Goal: Task Accomplishment & Management: Manage account settings

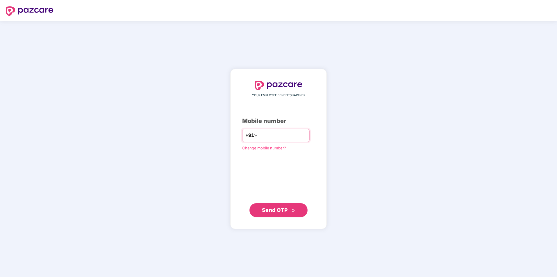
click at [295, 133] on input "number" at bounding box center [283, 135] width 48 height 9
type input "**********"
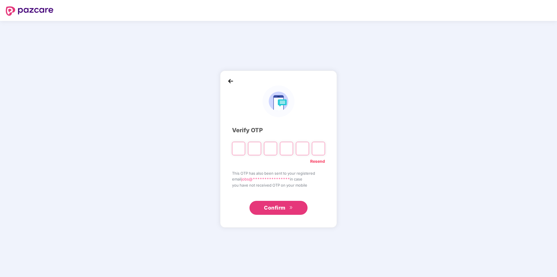
type input "*"
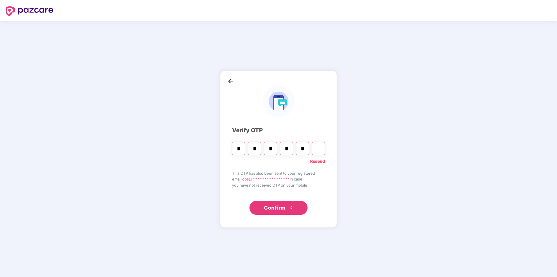
type input "*"
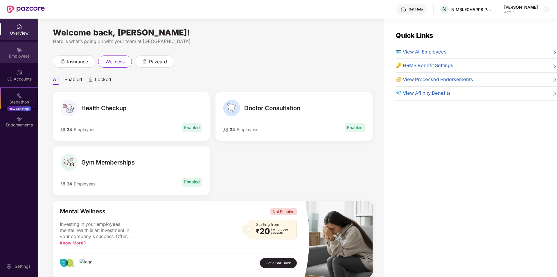
click at [16, 56] on div "Employees" at bounding box center [19, 56] width 38 height 6
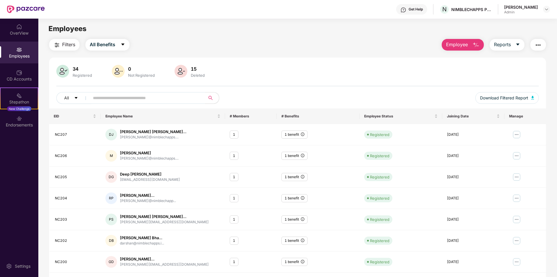
click at [119, 99] on input "text" at bounding box center [145, 98] width 104 height 9
type input "****"
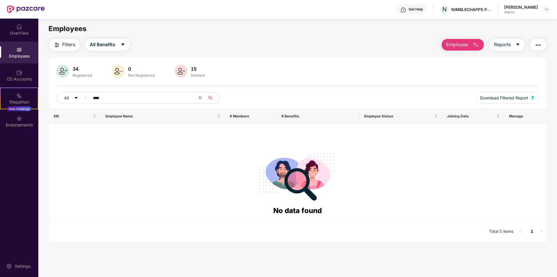
click at [119, 99] on input "****" at bounding box center [145, 98] width 104 height 9
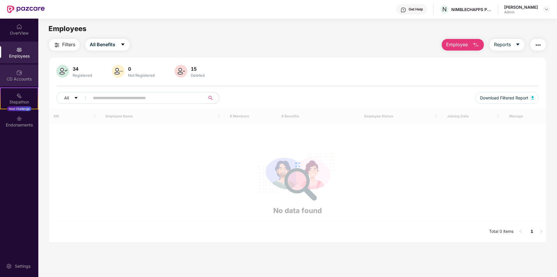
click at [34, 77] on div "CD Accounts" at bounding box center [19, 79] width 38 height 6
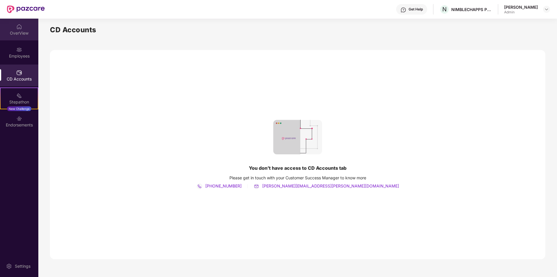
click at [26, 31] on div "OverView" at bounding box center [19, 33] width 38 height 6
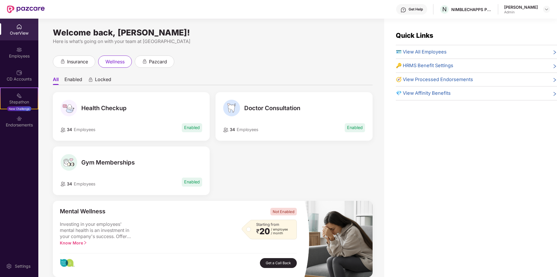
scroll to position [29, 0]
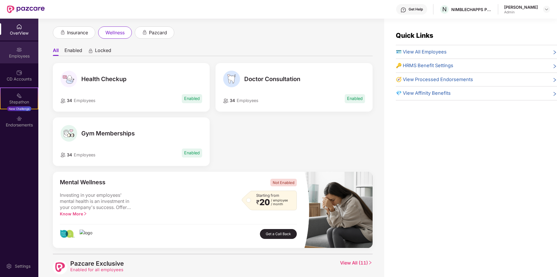
click at [20, 59] on div "Employees" at bounding box center [19, 53] width 38 height 22
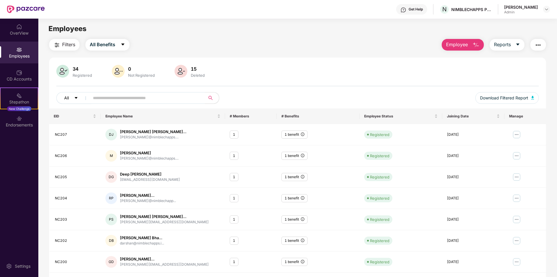
click at [74, 98] on icon "caret-down" at bounding box center [76, 98] width 4 height 4
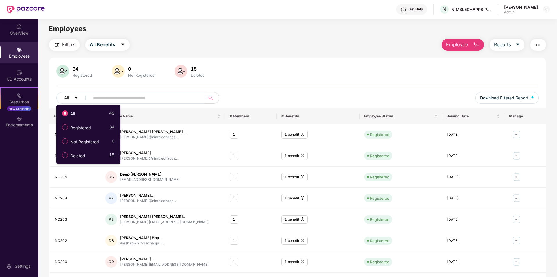
click at [101, 96] on input "text" at bounding box center [145, 98] width 104 height 9
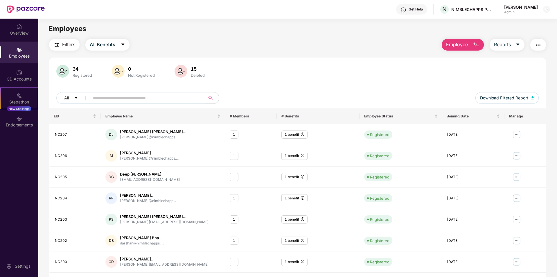
click at [69, 46] on span "Filters" at bounding box center [68, 44] width 13 height 7
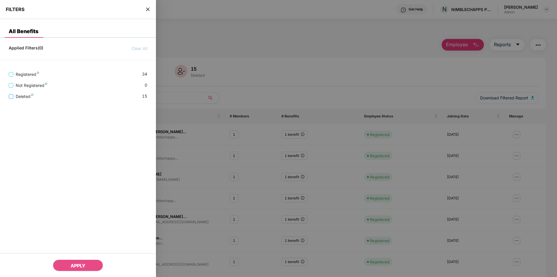
click at [24, 94] on span "Deleted" at bounding box center [24, 96] width 22 height 6
click at [75, 265] on span "APPLY" at bounding box center [78, 266] width 15 height 6
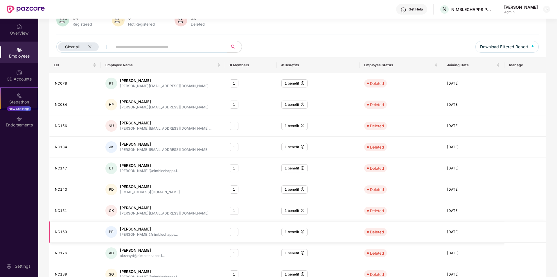
scroll to position [80, 0]
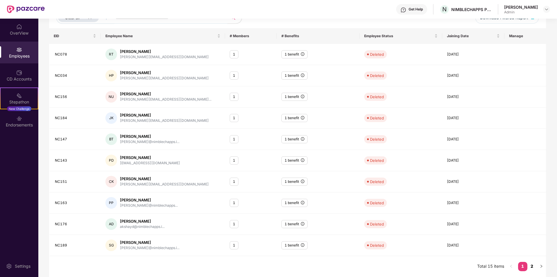
click at [532, 265] on link "2" at bounding box center [531, 266] width 9 height 9
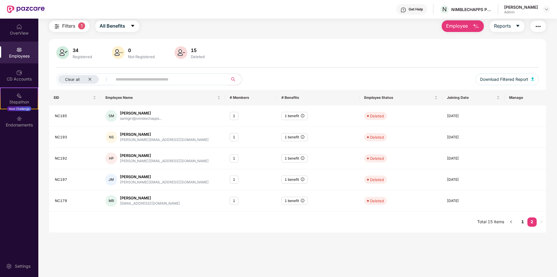
scroll to position [19, 0]
click at [89, 78] on icon "close" at bounding box center [90, 79] width 4 height 4
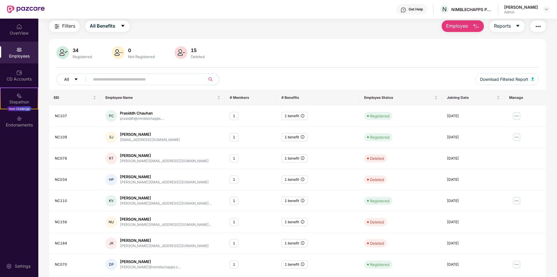
click at [76, 80] on icon "caret-down" at bounding box center [76, 79] width 3 height 2
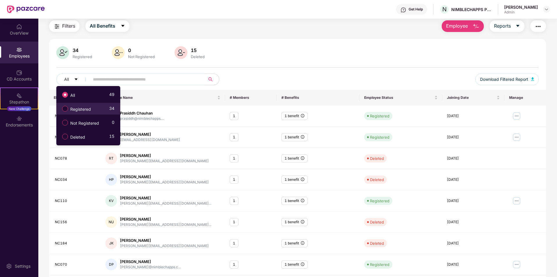
click at [78, 106] on label "Registered" at bounding box center [77, 109] width 37 height 10
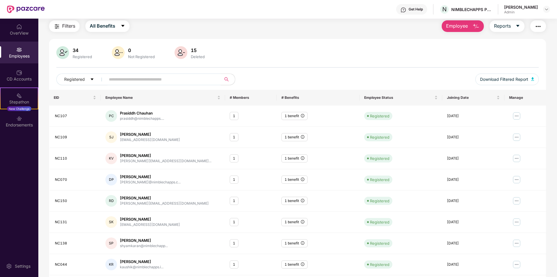
click at [296, 56] on div "34 Registered 0 Not Registered 15 Deleted" at bounding box center [297, 53] width 482 height 14
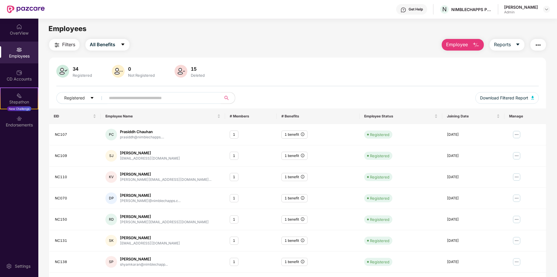
click at [549, 86] on div "Filters All Benefits Employee Reports 34 Registered 0 Not Registered 15 Deleted…" at bounding box center [297, 198] width 518 height 318
drag, startPoint x: 551, startPoint y: 103, endPoint x: 552, endPoint y: 118, distance: 15.1
click at [552, 118] on div "Filters All Benefits Employee Reports 34 Registered 0 Not Registered 15 Deleted…" at bounding box center [297, 198] width 518 height 318
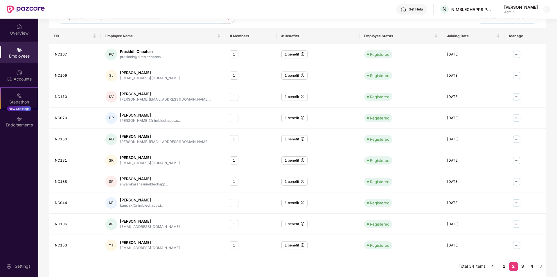
click at [506, 268] on link "1" at bounding box center [503, 266] width 9 height 9
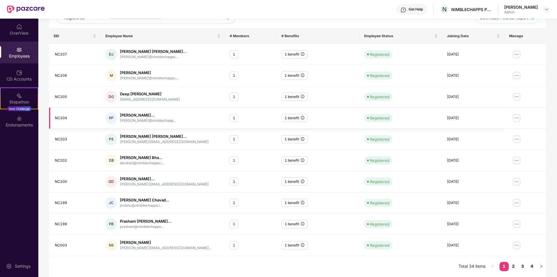
click at [516, 116] on img at bounding box center [516, 117] width 9 height 9
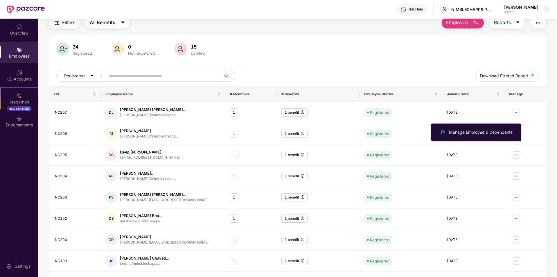
scroll to position [0, 0]
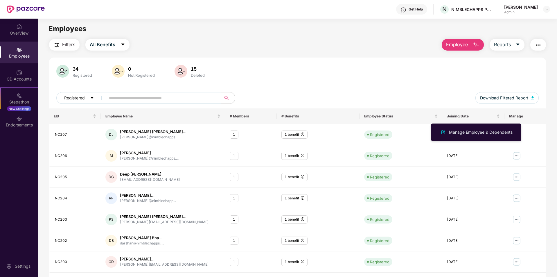
click at [465, 46] on span "Employee" at bounding box center [457, 44] width 22 height 7
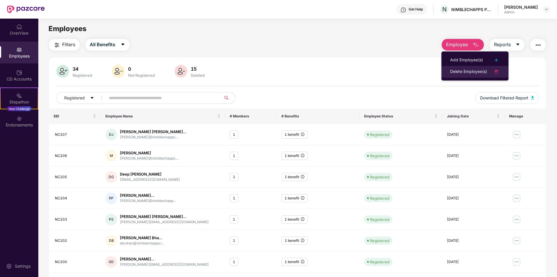
click at [476, 69] on div "Delete Employee(s)" at bounding box center [468, 71] width 37 height 7
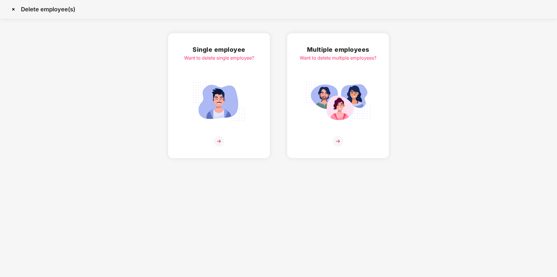
click at [222, 140] on img at bounding box center [219, 141] width 10 height 10
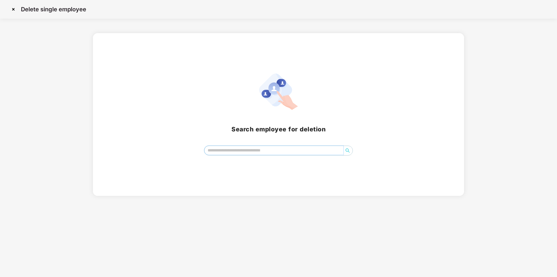
click at [233, 150] on input "search" at bounding box center [273, 150] width 139 height 9
type input "*"
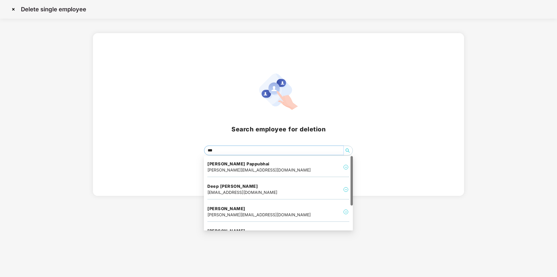
type input "****"
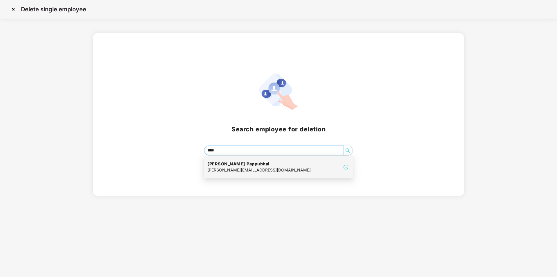
click at [259, 172] on div "[PERSON_NAME][EMAIL_ADDRESS][DOMAIN_NAME]" at bounding box center [258, 170] width 103 height 6
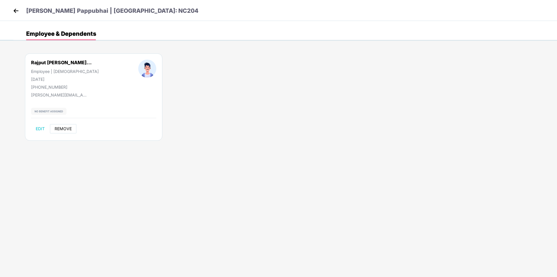
click at [62, 129] on span "REMOVE" at bounding box center [63, 128] width 17 height 5
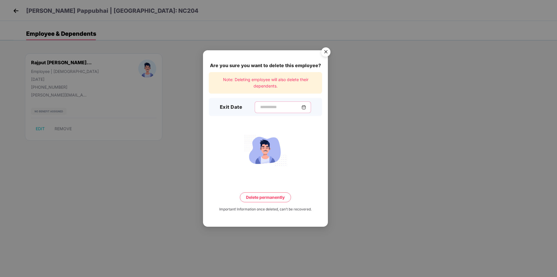
click at [284, 105] on input at bounding box center [281, 107] width 42 height 6
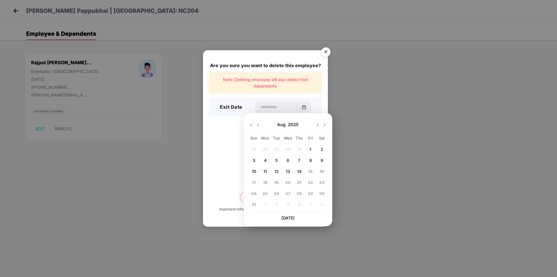
click at [326, 52] on img "Close" at bounding box center [326, 53] width 16 height 16
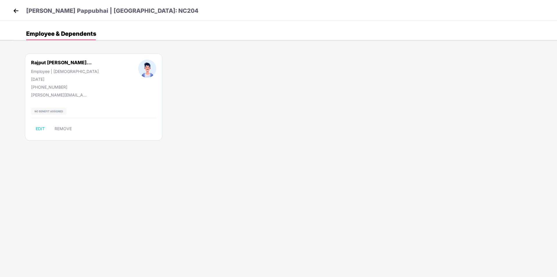
click at [12, 10] on img at bounding box center [16, 10] width 9 height 9
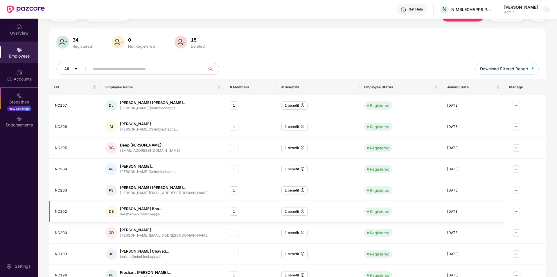
scroll to position [80, 0]
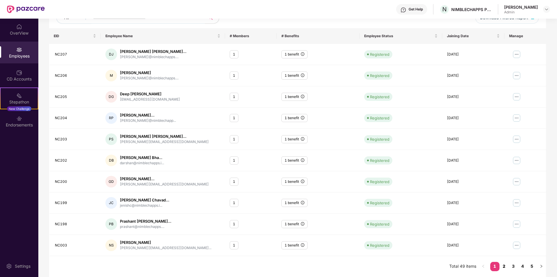
click at [506, 262] on link "2" at bounding box center [503, 266] width 9 height 9
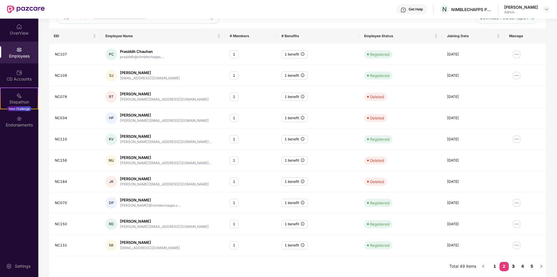
click at [511, 267] on link "3" at bounding box center [513, 266] width 9 height 9
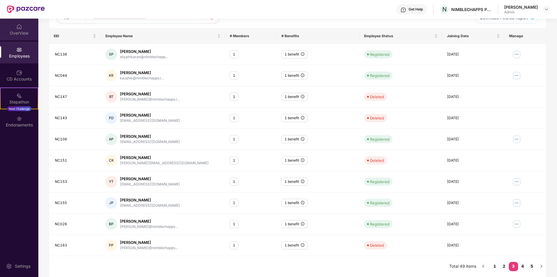
click at [23, 30] on div "OverView" at bounding box center [19, 33] width 38 height 6
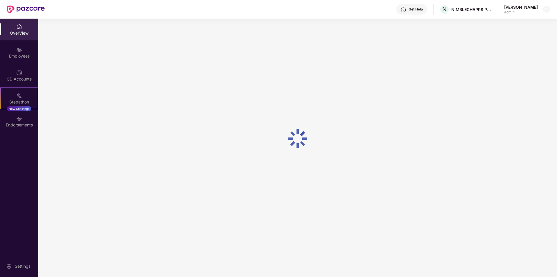
scroll to position [19, 0]
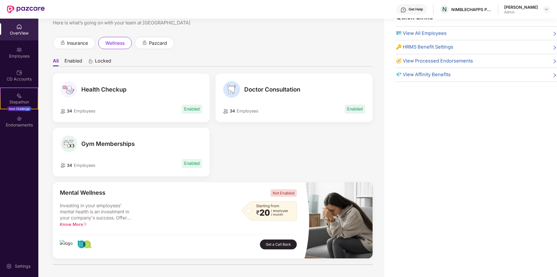
click at [12, 26] on div "OverView" at bounding box center [19, 30] width 38 height 22
